Goal: Information Seeking & Learning: Learn about a topic

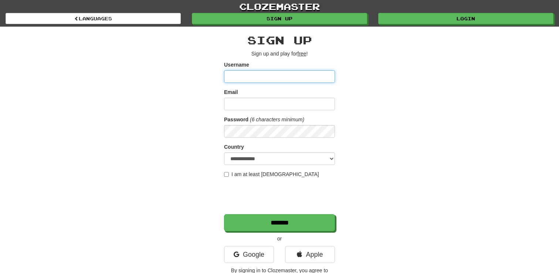
click at [282, 73] on input "Username" at bounding box center [279, 76] width 111 height 13
type input "**********"
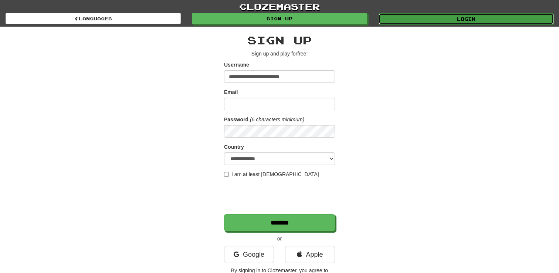
click at [441, 16] on link "Login" at bounding box center [466, 18] width 175 height 11
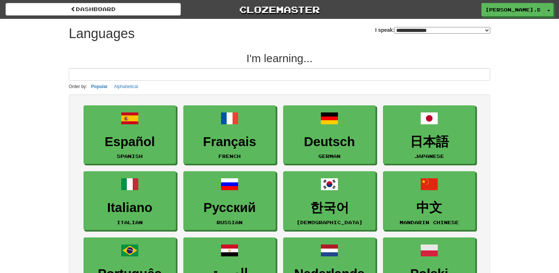
select select "*******"
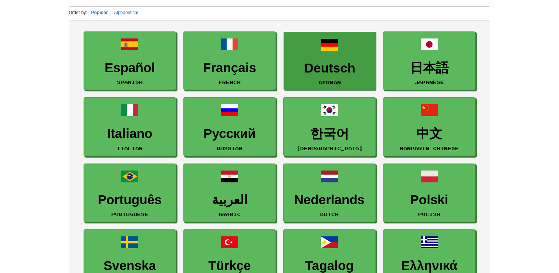
scroll to position [76, 0]
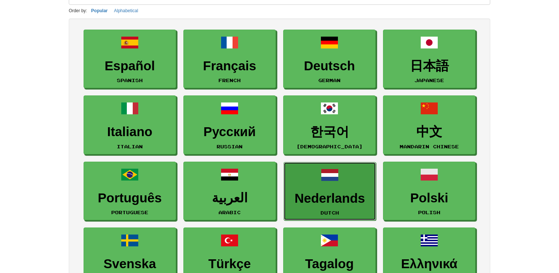
click at [312, 182] on link "Nederlands Dutch" at bounding box center [330, 191] width 92 height 59
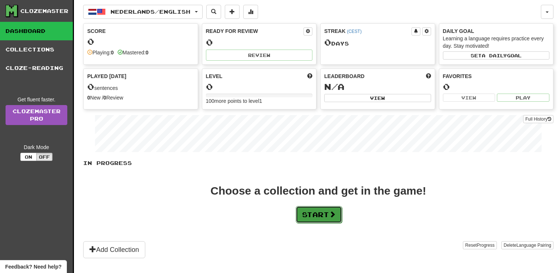
click at [309, 215] on button "Start" at bounding box center [319, 214] width 46 height 17
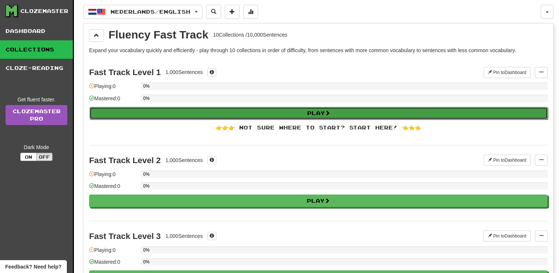
click at [201, 112] on button "Play" at bounding box center [318, 113] width 458 height 13
select select "**"
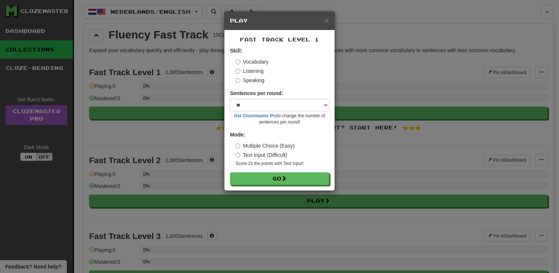
click at [255, 81] on label "Speaking" at bounding box center [249, 80] width 29 height 7
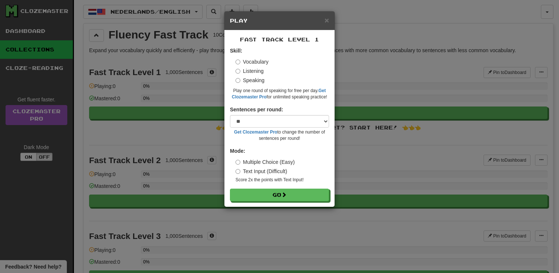
click at [248, 69] on label "Listening" at bounding box center [249, 70] width 28 height 7
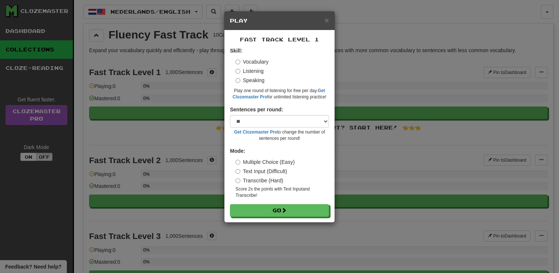
click at [251, 62] on label "Vocabulary" at bounding box center [251, 61] width 33 height 7
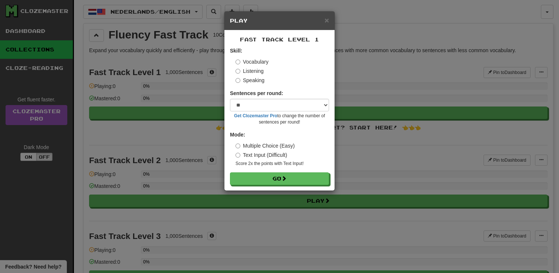
click at [253, 80] on label "Speaking" at bounding box center [249, 80] width 29 height 7
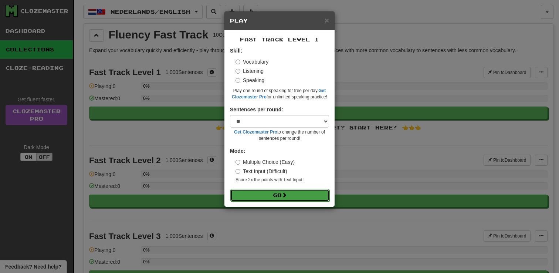
click at [271, 194] on button "Go" at bounding box center [279, 195] width 99 height 13
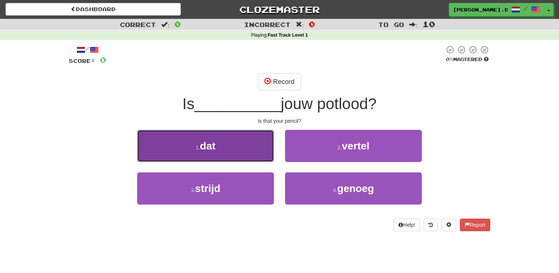
click at [250, 154] on button "1 . dat" at bounding box center [205, 146] width 137 height 32
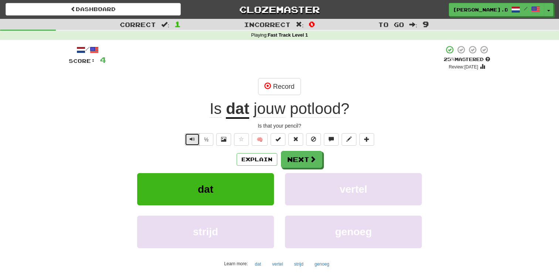
click at [192, 138] on span "Text-to-speech controls" at bounding box center [192, 138] width 5 height 5
click at [272, 83] on button "Record" at bounding box center [279, 86] width 43 height 17
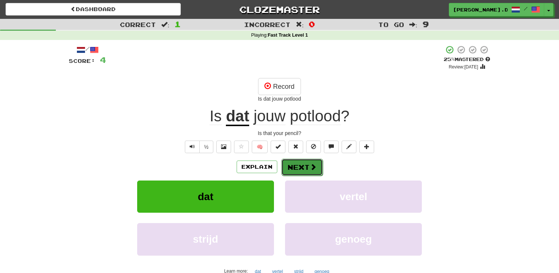
click at [296, 166] on button "Next" at bounding box center [301, 167] width 41 height 17
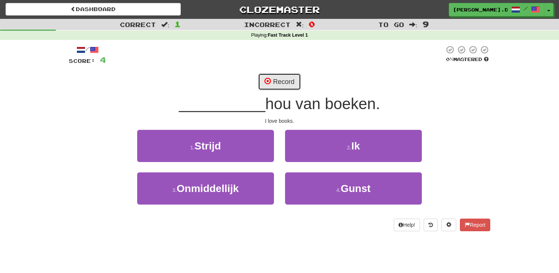
click at [286, 83] on button "Record" at bounding box center [279, 81] width 43 height 17
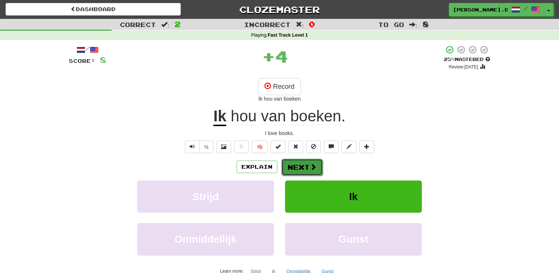
click at [300, 169] on button "Next" at bounding box center [301, 167] width 41 height 17
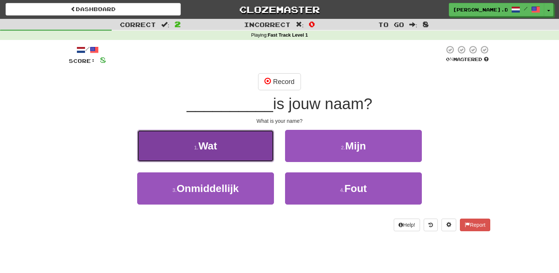
click at [245, 148] on button "1 . Wat" at bounding box center [205, 146] width 137 height 32
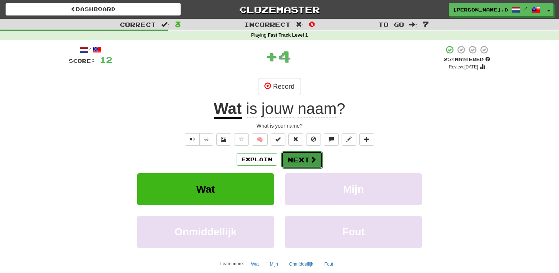
click at [296, 160] on button "Next" at bounding box center [301, 159] width 41 height 17
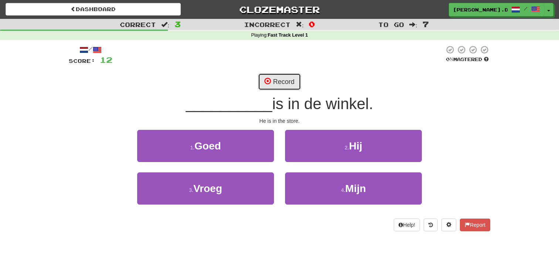
click at [287, 87] on button "Record" at bounding box center [279, 81] width 43 height 17
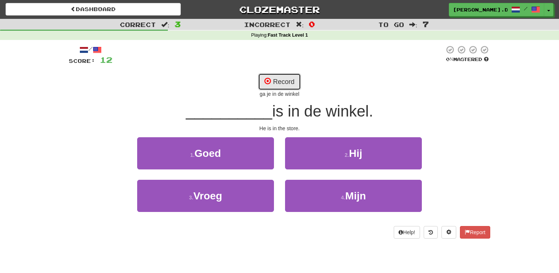
click at [284, 85] on button "Record" at bounding box center [279, 81] width 43 height 17
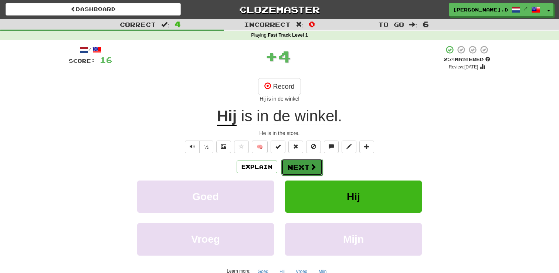
click at [314, 169] on span at bounding box center [313, 166] width 7 height 7
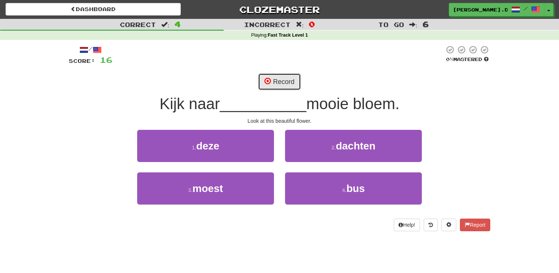
click at [280, 84] on button "Record" at bounding box center [279, 81] width 43 height 17
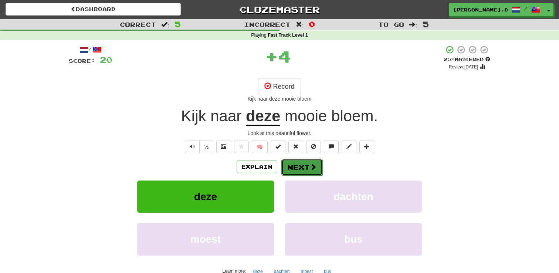
click at [291, 163] on button "Next" at bounding box center [301, 167] width 41 height 17
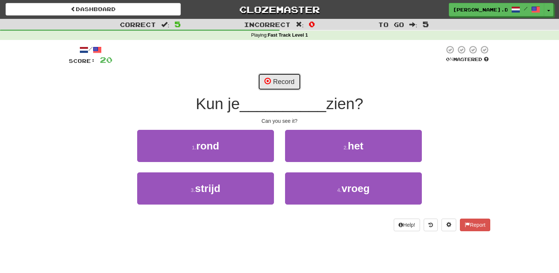
click at [288, 84] on button "Record" at bounding box center [279, 81] width 43 height 17
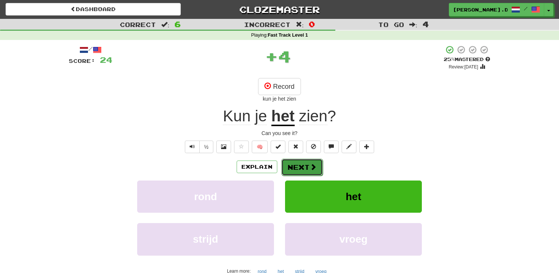
click at [296, 167] on button "Next" at bounding box center [301, 167] width 41 height 17
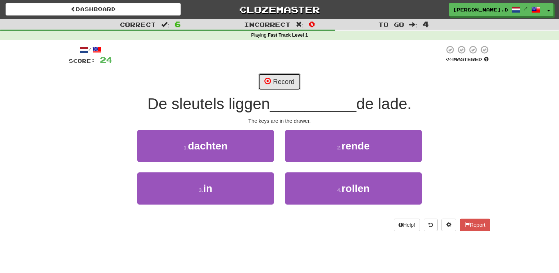
click at [282, 81] on button "Record" at bounding box center [279, 81] width 43 height 17
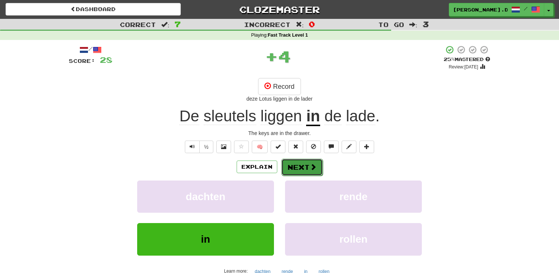
click at [296, 167] on button "Next" at bounding box center [301, 167] width 41 height 17
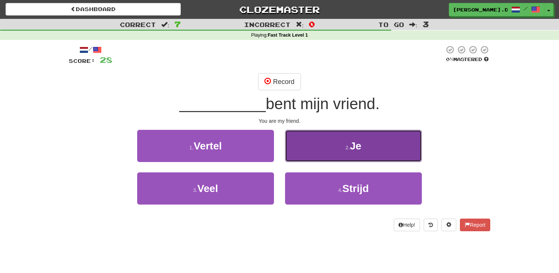
click at [330, 156] on button "2 . Je" at bounding box center [353, 146] width 137 height 32
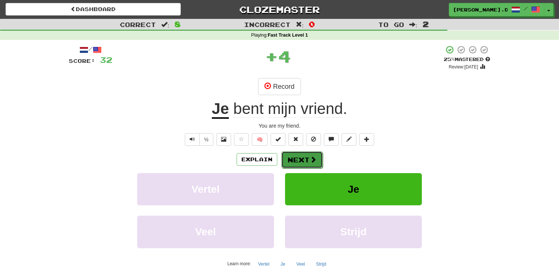
click at [308, 162] on button "Next" at bounding box center [301, 159] width 41 height 17
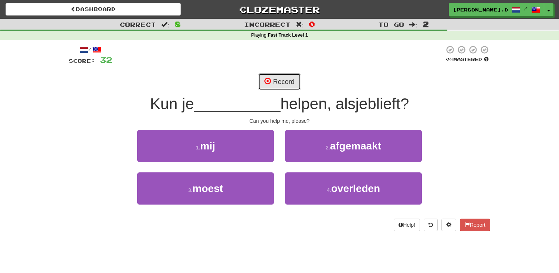
click at [286, 85] on button "Record" at bounding box center [279, 81] width 43 height 17
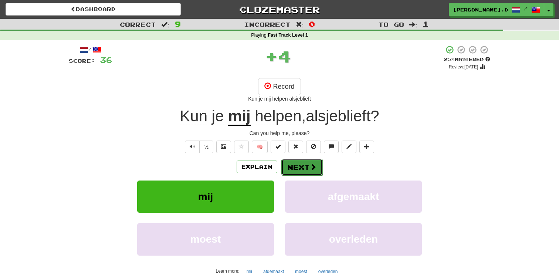
click at [295, 168] on button "Next" at bounding box center [301, 167] width 41 height 17
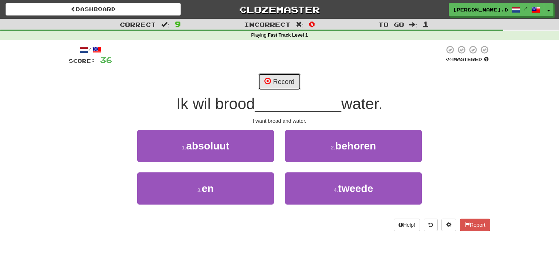
click at [284, 89] on button "Record" at bounding box center [279, 81] width 43 height 17
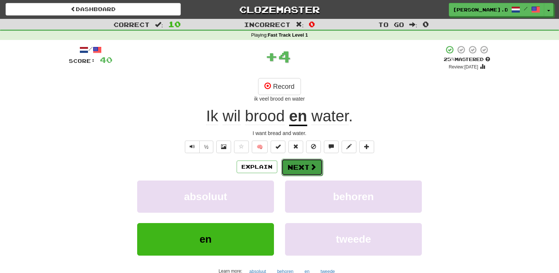
click at [300, 166] on button "Next" at bounding box center [301, 167] width 41 height 17
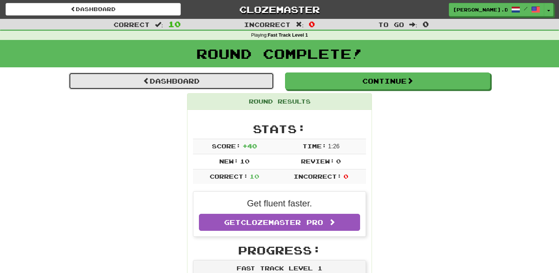
click at [208, 84] on link "Dashboard" at bounding box center [171, 80] width 205 height 17
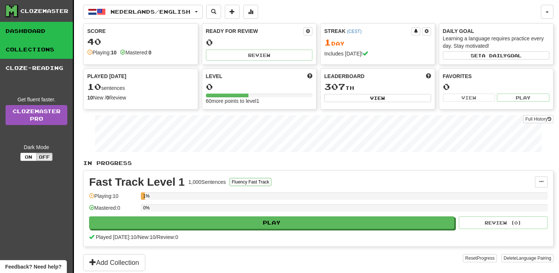
click at [37, 53] on link "Collections" at bounding box center [36, 49] width 73 height 18
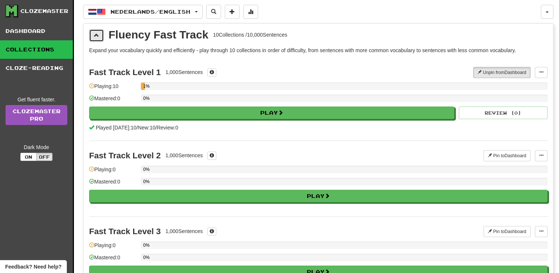
click at [95, 34] on span at bounding box center [96, 35] width 5 height 5
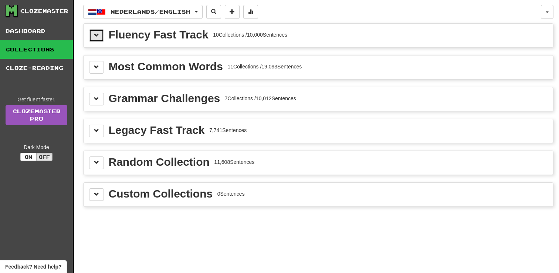
click at [96, 37] on span at bounding box center [96, 35] width 5 height 5
